Goal: Information Seeking & Learning: Learn about a topic

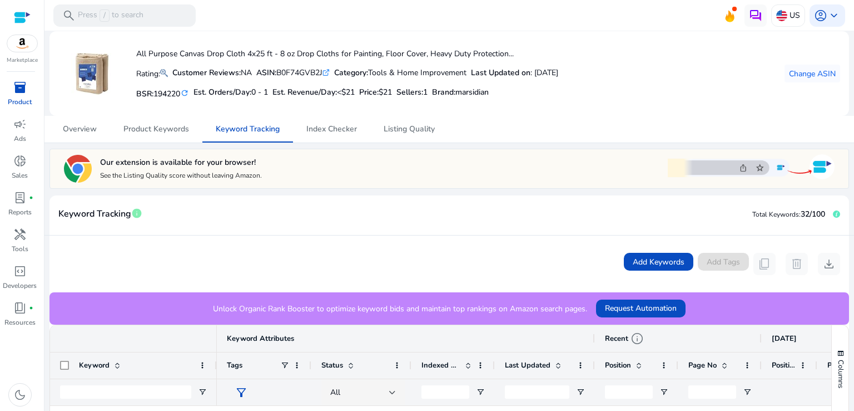
scroll to position [681, 0]
click at [25, 14] on div at bounding box center [22, 17] width 17 height 13
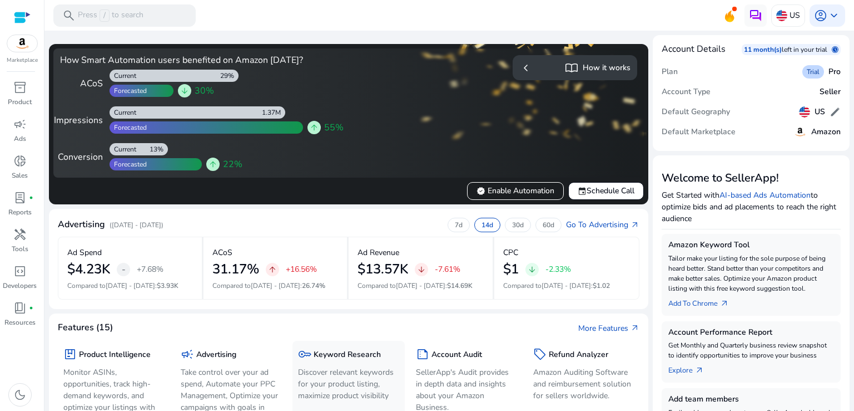
click at [304, 348] on span "key" at bounding box center [304, 353] width 13 height 13
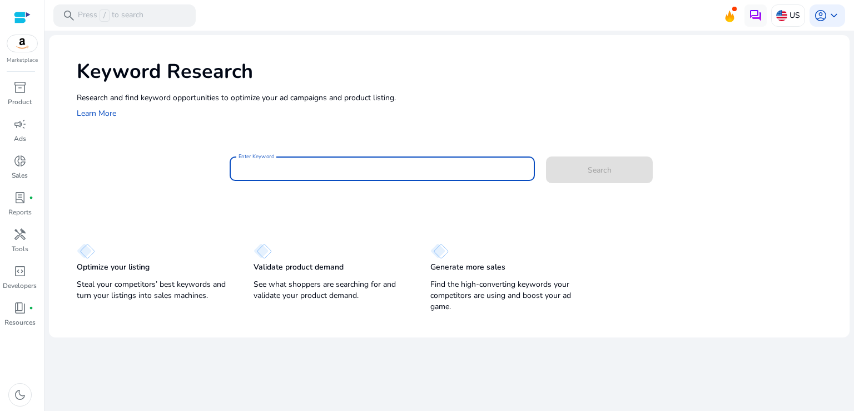
click at [312, 171] on input "Enter Keyword" at bounding box center [383, 168] width 288 height 12
paste input "**********"
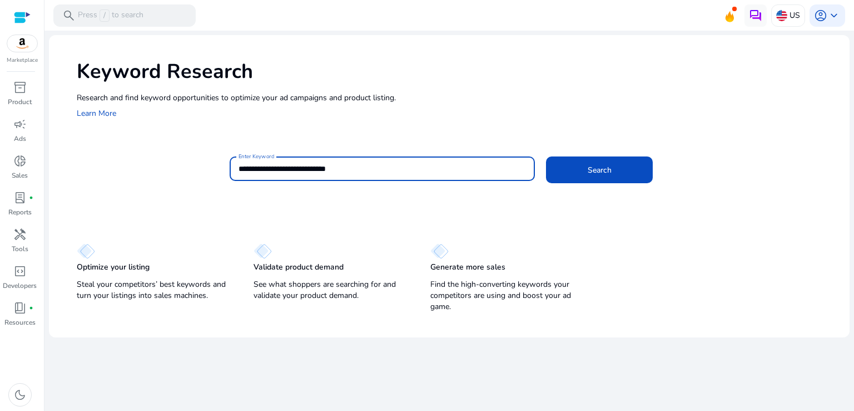
click at [546, 156] on button "Search" at bounding box center [599, 169] width 107 height 27
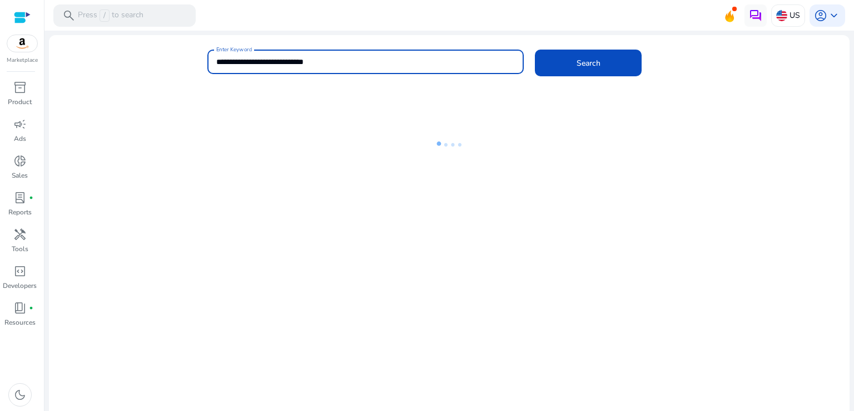
click at [320, 65] on input "**********" at bounding box center [365, 62] width 299 height 12
type input "**********"
click at [535, 50] on button "Search" at bounding box center [588, 63] width 107 height 27
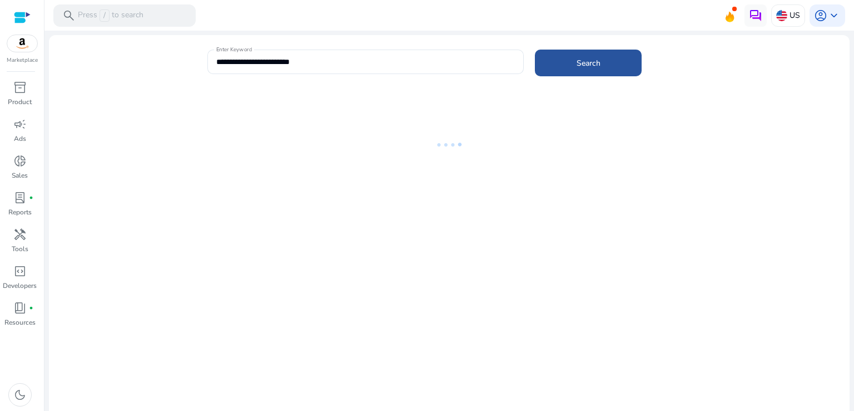
click at [568, 71] on span at bounding box center [588, 63] width 107 height 27
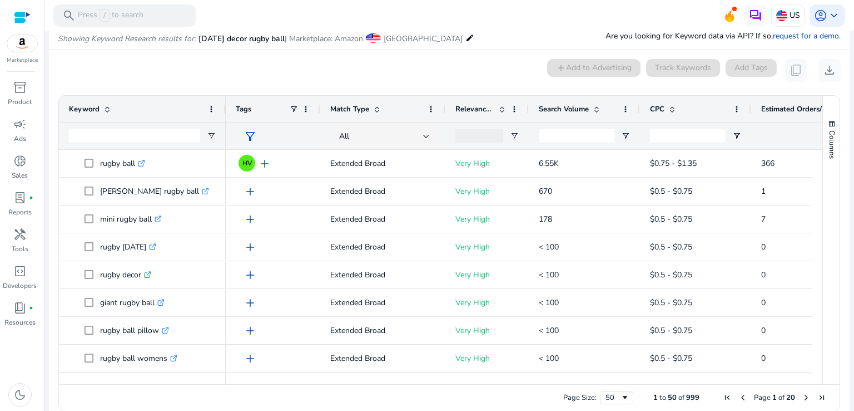
scroll to position [95, 0]
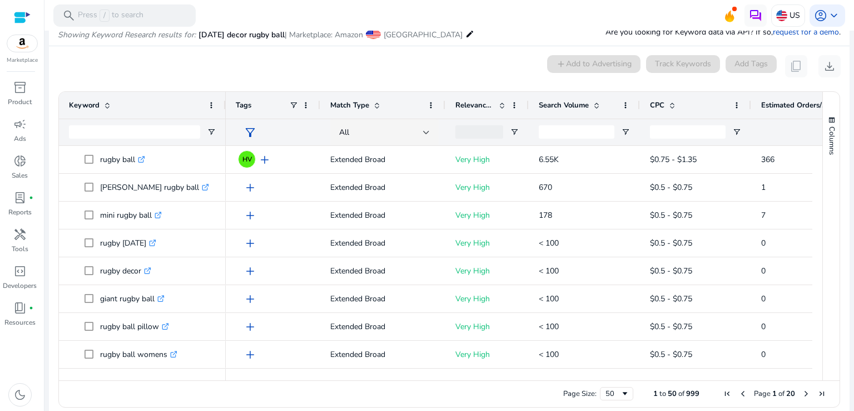
drag, startPoint x: 818, startPoint y: 158, endPoint x: 813, endPoint y: 180, distance: 22.3
click at [813, 180] on div "Keyword Tags Match Type 1" at bounding box center [449, 236] width 781 height 288
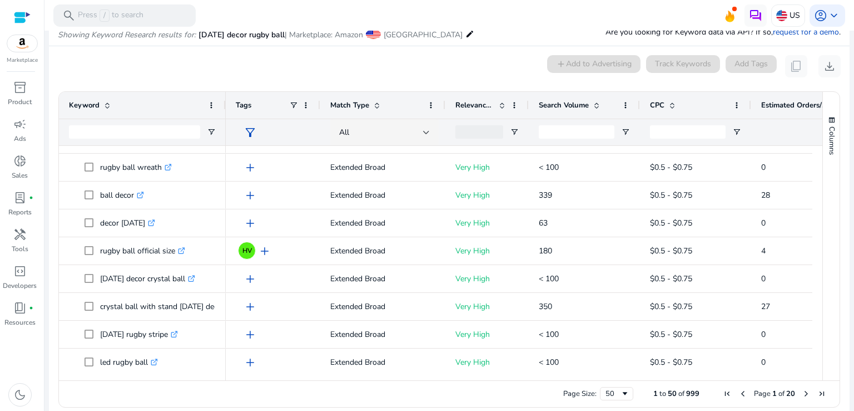
scroll to position [0, 0]
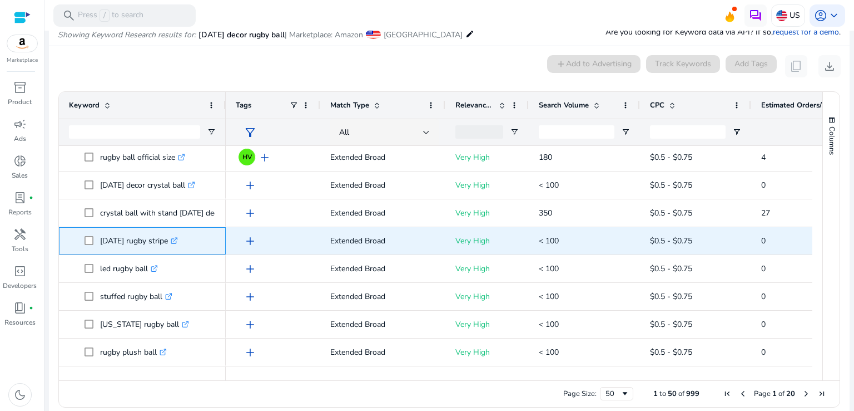
drag, startPoint x: 98, startPoint y: 242, endPoint x: 182, endPoint y: 239, distance: 84.1
click at [182, 239] on span "halloween rugby stripe .st0{fill:#2c8af8}" at bounding box center [150, 240] width 131 height 23
copy span "halloween rugby stripe"
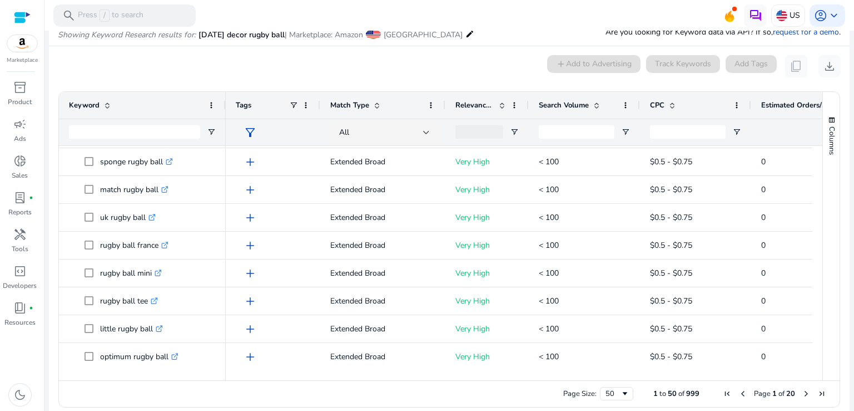
click at [802, 390] on span "Next Page" at bounding box center [806, 393] width 9 height 9
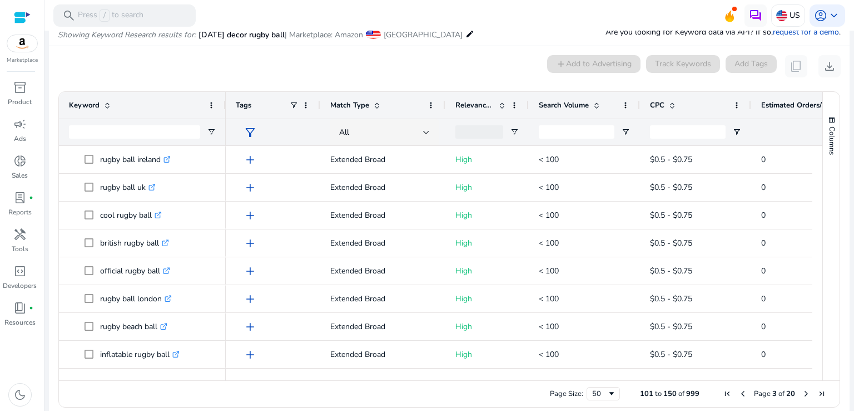
drag, startPoint x: 820, startPoint y: 164, endPoint x: 818, endPoint y: 174, distance: 10.3
click at [818, 174] on div "Keyword Tags Match Type 0" at bounding box center [449, 236] width 781 height 288
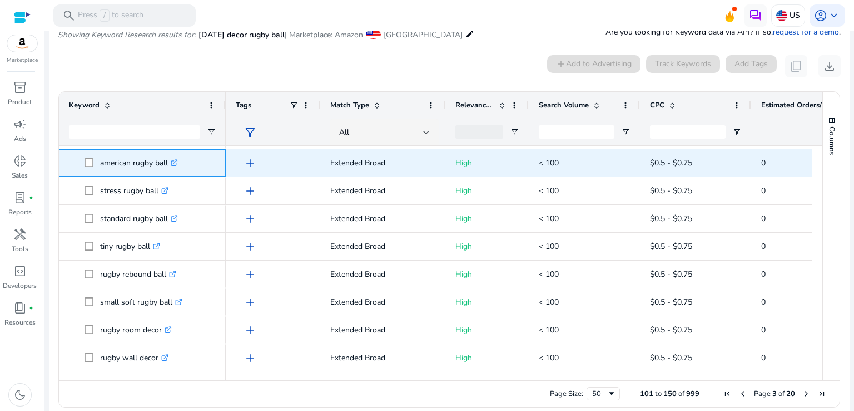
drag, startPoint x: 96, startPoint y: 162, endPoint x: 175, endPoint y: 165, distance: 79.6
click at [175, 165] on span "american rugby ball .st0{fill:#2c8af8}" at bounding box center [150, 162] width 131 height 23
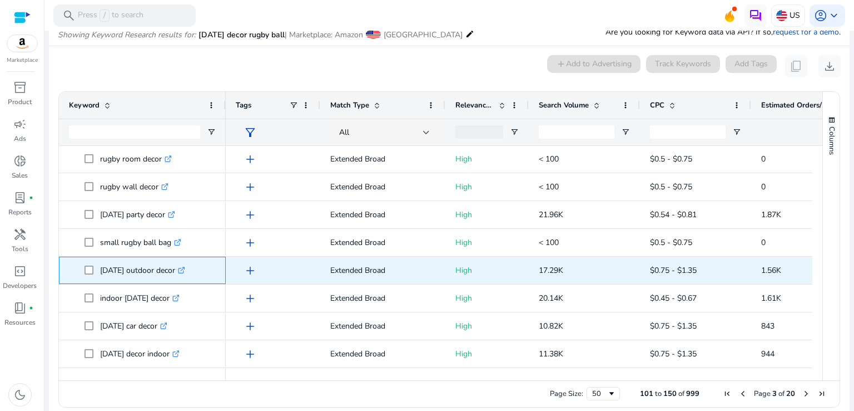
drag, startPoint x: 98, startPoint y: 270, endPoint x: 187, endPoint y: 275, distance: 89.2
click at [187, 275] on span "halloween outdoor decor .st0{fill:#2c8af8}" at bounding box center [150, 270] width 131 height 23
copy span "halloween outdoor decor"
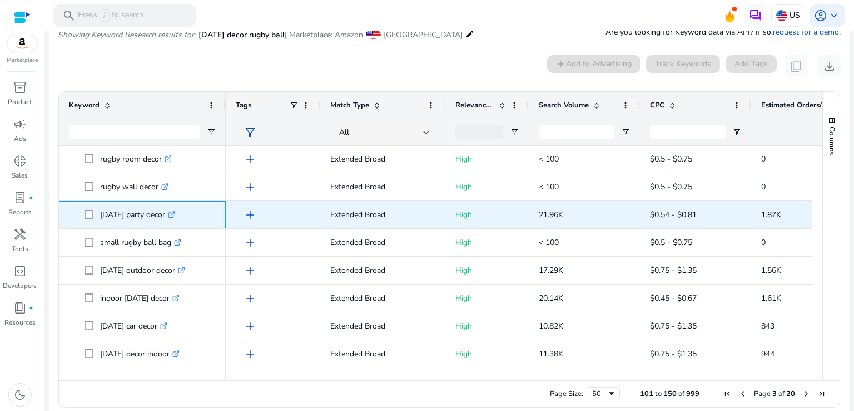
drag, startPoint x: 97, startPoint y: 212, endPoint x: 176, endPoint y: 215, distance: 79.6
click at [176, 215] on span "halloween party decor .st0{fill:#2c8af8}" at bounding box center [150, 214] width 131 height 23
copy span "halloween party deco"
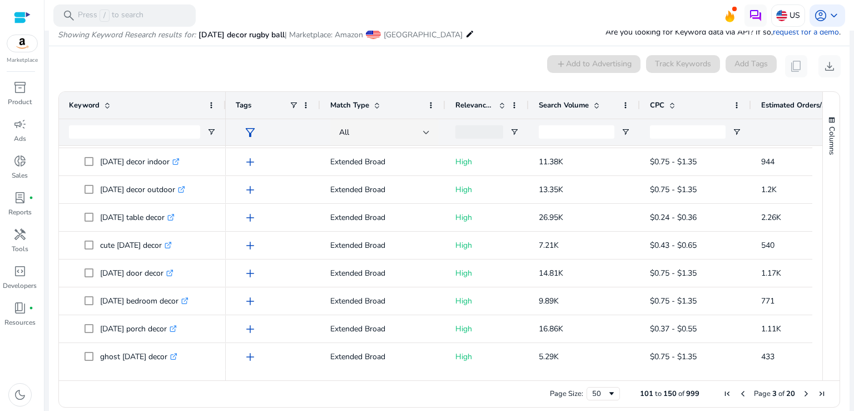
click at [802, 393] on span "Next Page" at bounding box center [806, 393] width 9 height 9
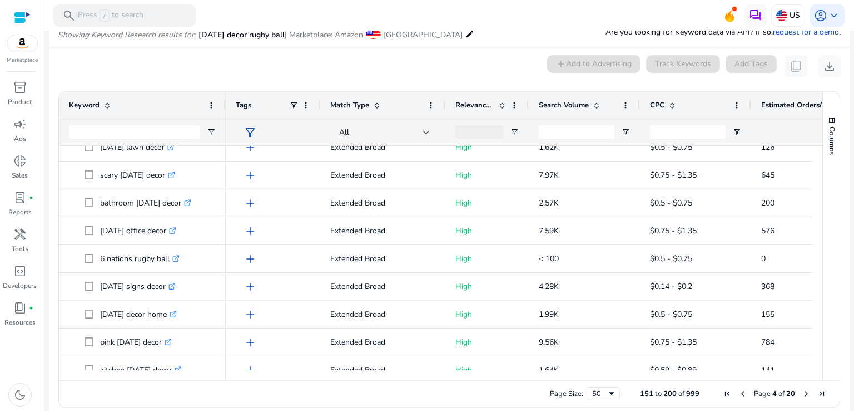
scroll to position [192, 0]
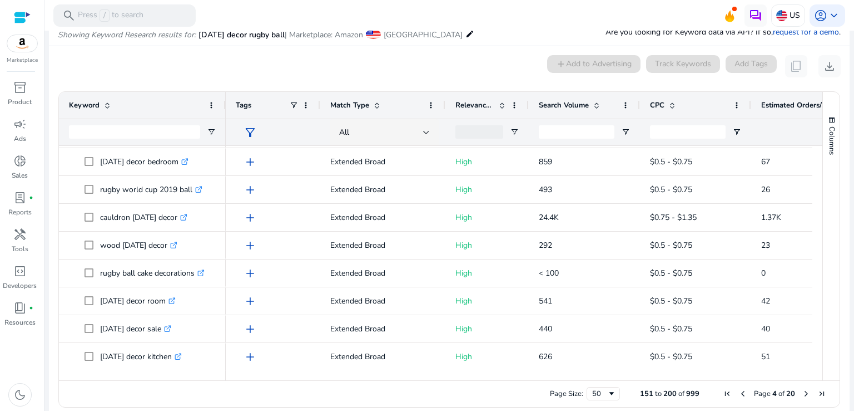
click at [802, 395] on span "Next Page" at bounding box center [806, 393] width 9 height 9
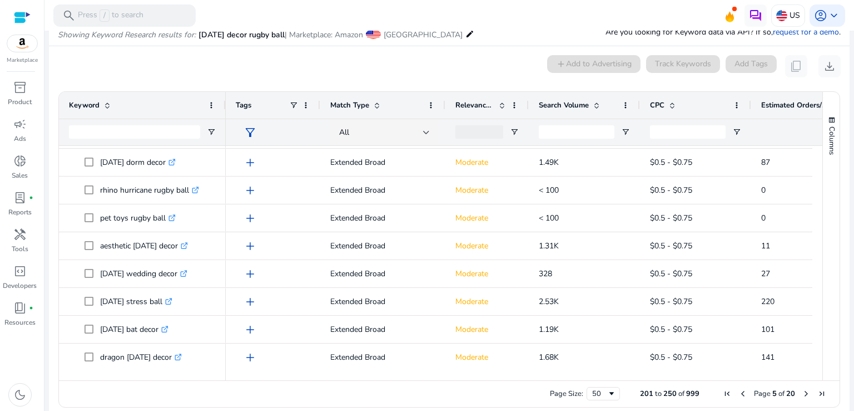
scroll to position [550, 0]
click at [802, 391] on span "Next Page" at bounding box center [806, 393] width 9 height 9
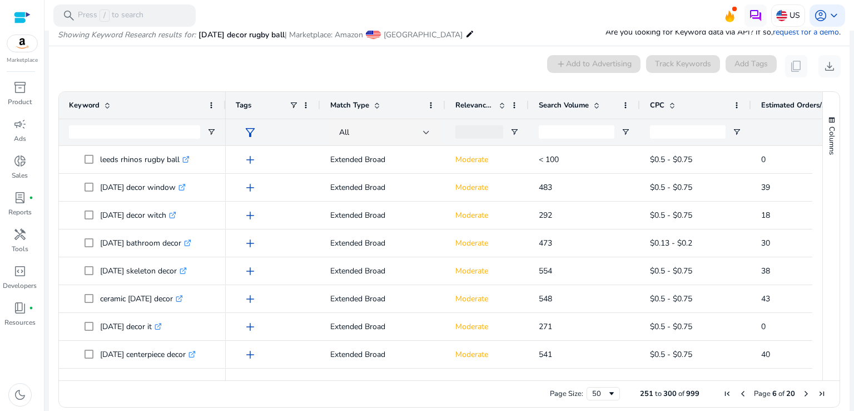
click at [802, 393] on span "Next Page" at bounding box center [806, 393] width 9 height 9
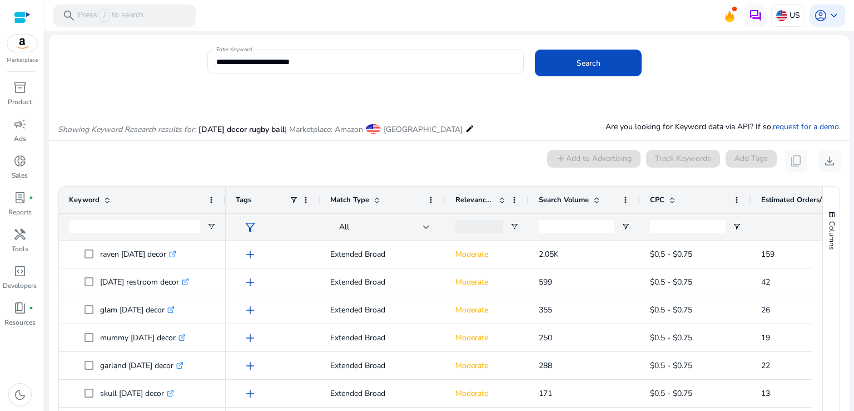
scroll to position [95, 0]
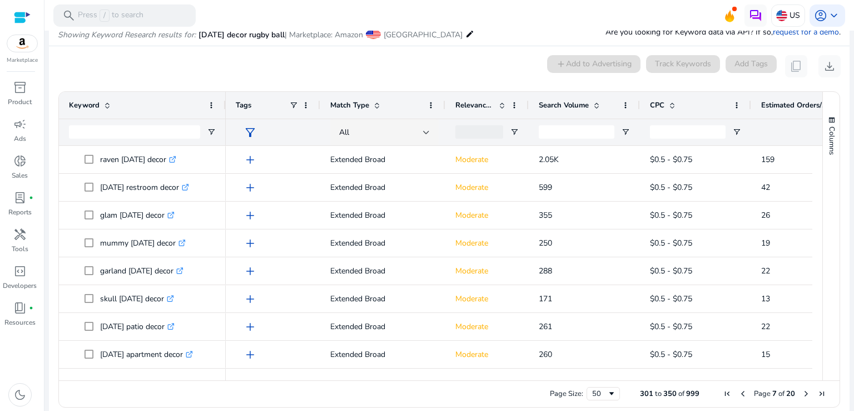
click at [802, 393] on span "Next Page" at bounding box center [806, 393] width 9 height 9
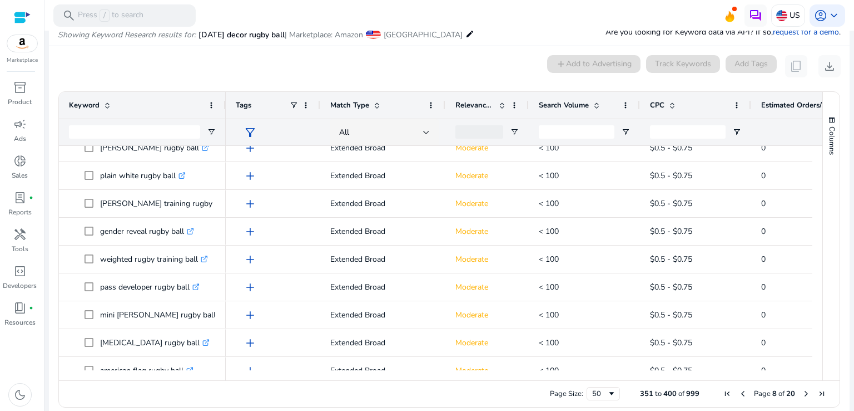
scroll to position [0, 0]
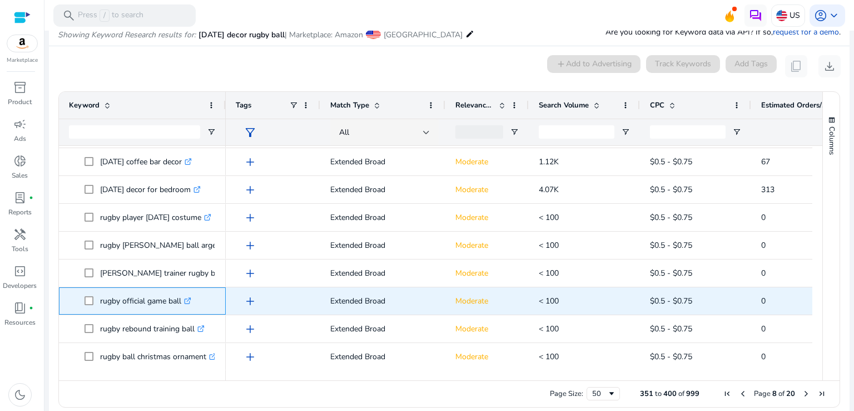
drag, startPoint x: 97, startPoint y: 296, endPoint x: 182, endPoint y: 301, distance: 85.8
click at [182, 301] on span "rugby official game ball .st0{fill:#2c8af8}" at bounding box center [150, 300] width 131 height 23
copy span "rugby official game ball"
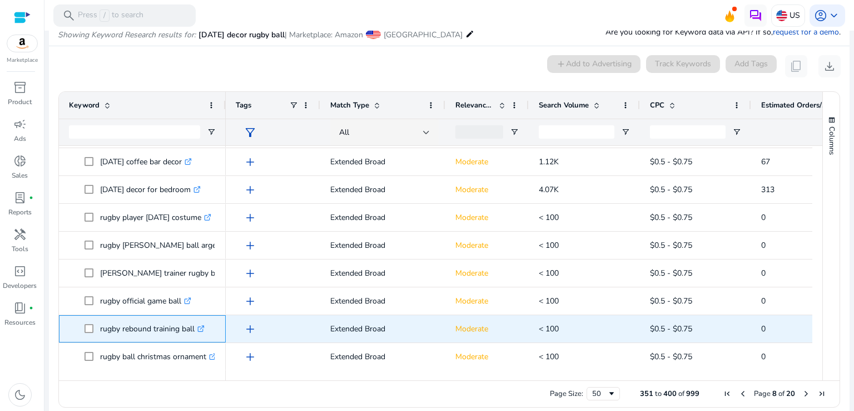
drag, startPoint x: 97, startPoint y: 325, endPoint x: 195, endPoint y: 327, distance: 97.9
click at [195, 327] on span "rugby rebound training ball .st0{fill:#2c8af8}" at bounding box center [150, 328] width 131 height 23
copy span "rugby rebound training ball"
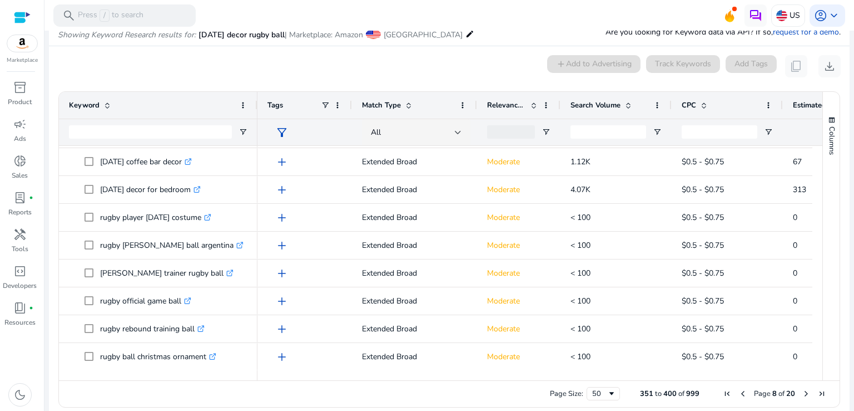
drag, startPoint x: 225, startPoint y: 107, endPoint x: 258, endPoint y: 107, distance: 32.8
click at [258, 107] on div at bounding box center [257, 105] width 4 height 27
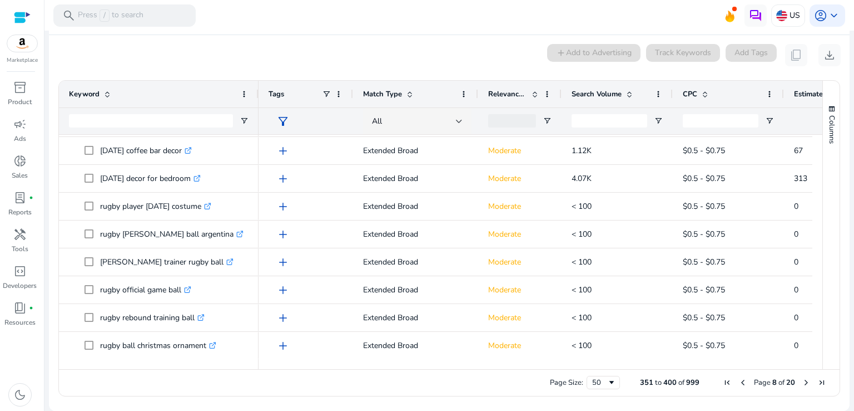
click at [802, 382] on span "Next Page" at bounding box center [806, 382] width 9 height 9
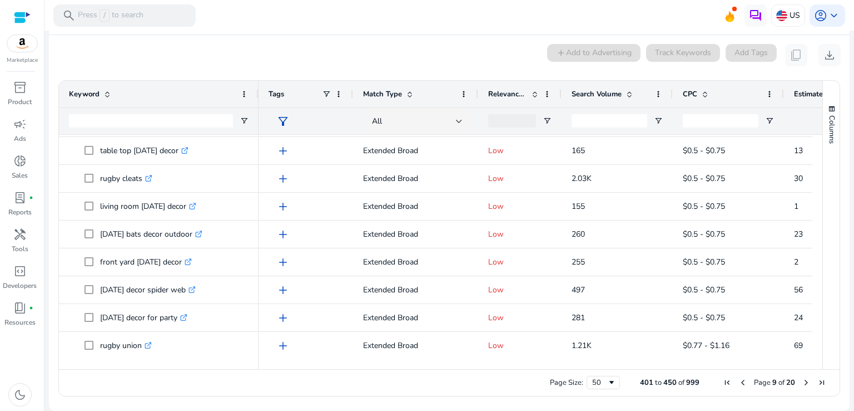
click at [803, 380] on span "Next Page" at bounding box center [806, 382] width 9 height 9
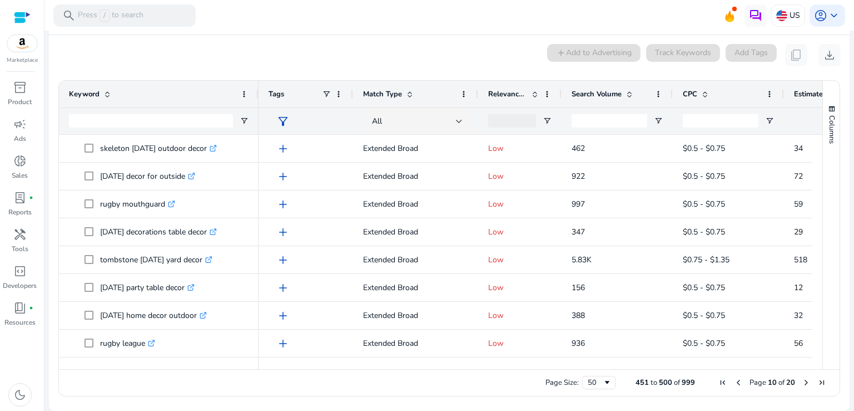
click at [802, 379] on span "Next Page" at bounding box center [806, 382] width 9 height 9
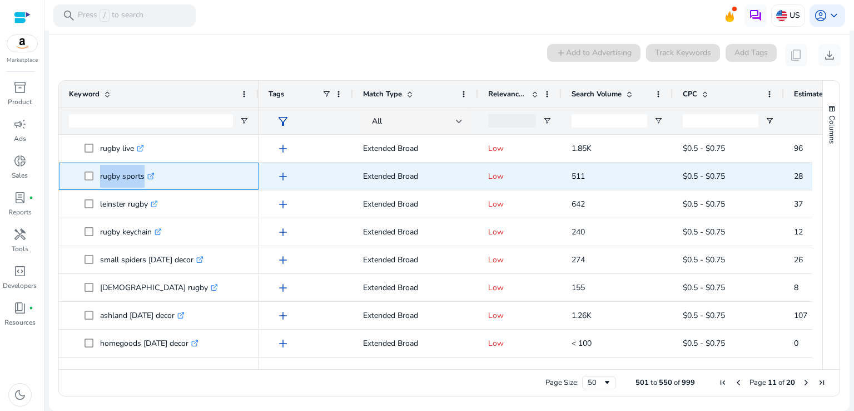
drag, startPoint x: 94, startPoint y: 178, endPoint x: 141, endPoint y: 170, distance: 48.0
click at [141, 170] on span "rugby sports .st0{fill:#2c8af8}" at bounding box center [167, 176] width 164 height 23
copy span "rugby sport"
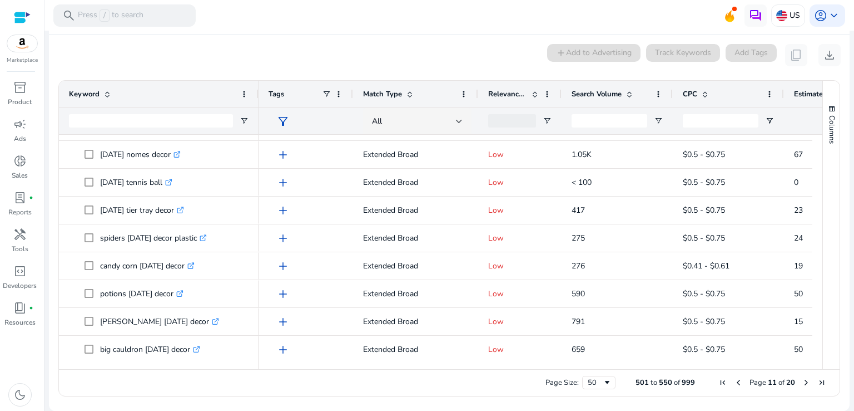
scroll to position [1081, 0]
click at [823, 320] on div "Columns" at bounding box center [831, 225] width 17 height 288
click at [802, 382] on span "Next Page" at bounding box center [806, 382] width 9 height 9
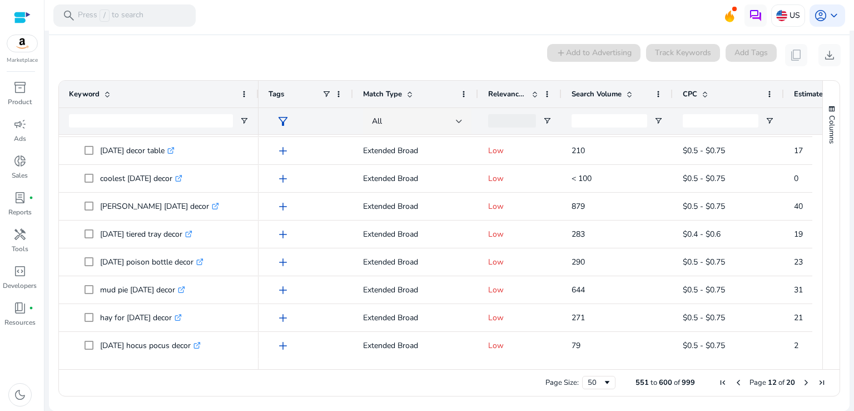
click at [802, 383] on span "Next Page" at bounding box center [806, 382] width 9 height 9
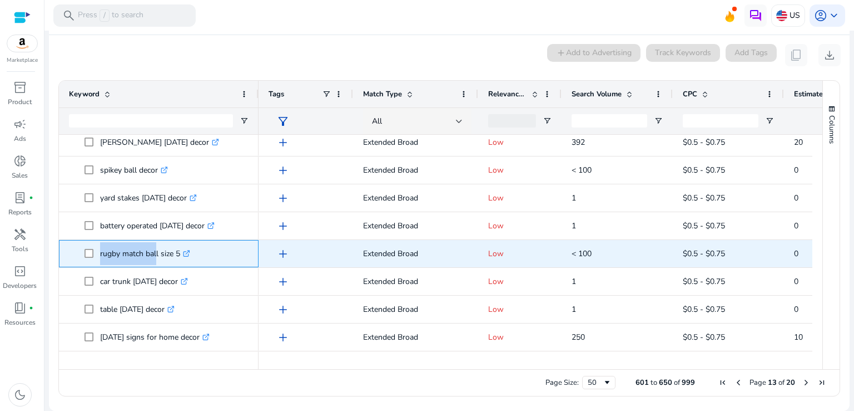
drag, startPoint x: 96, startPoint y: 252, endPoint x: 153, endPoint y: 254, distance: 57.3
click at [153, 254] on span "rugby match ball size 5 .st0{fill:#2c8af8}" at bounding box center [167, 253] width 164 height 23
